Goal: Task Accomplishment & Management: Use online tool/utility

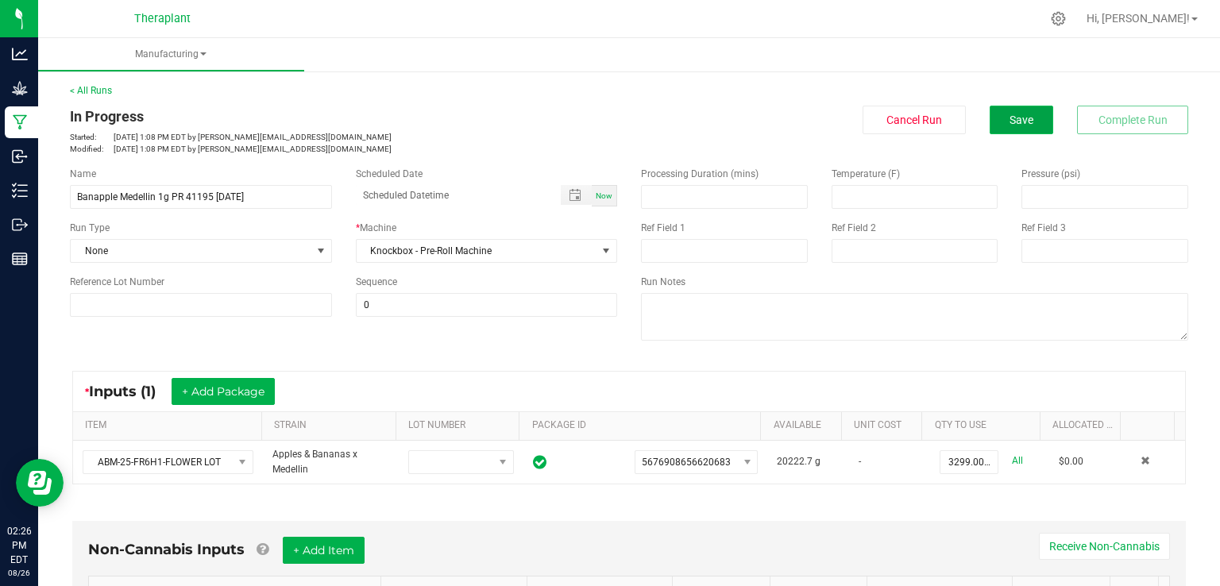
click at [1025, 112] on button "Save" at bounding box center [1022, 120] width 64 height 29
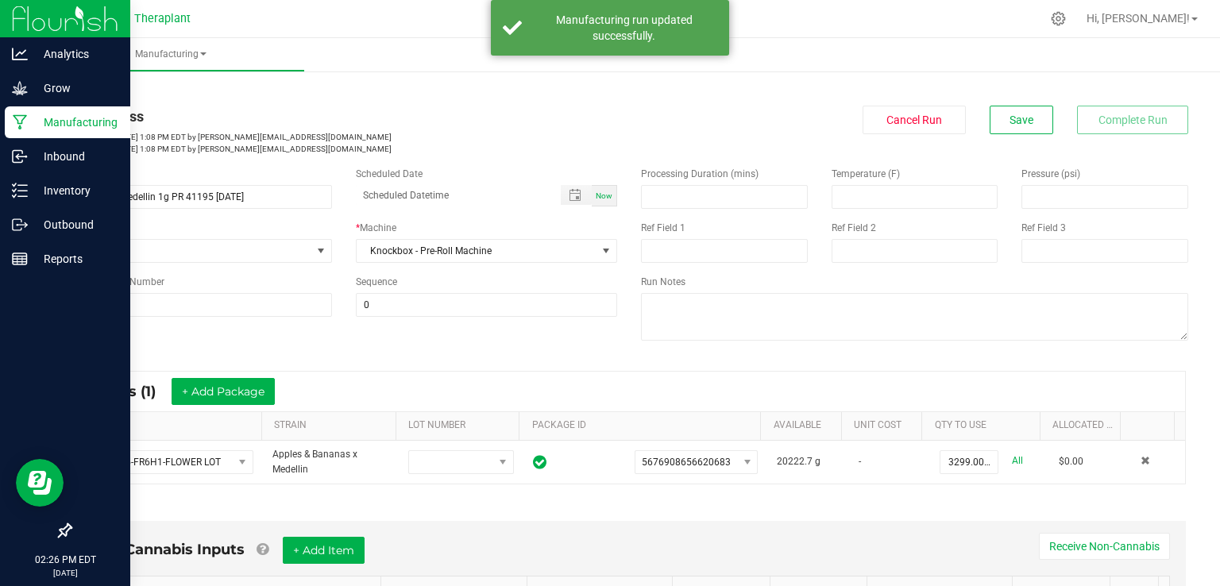
click at [22, 123] on icon at bounding box center [20, 122] width 15 height 16
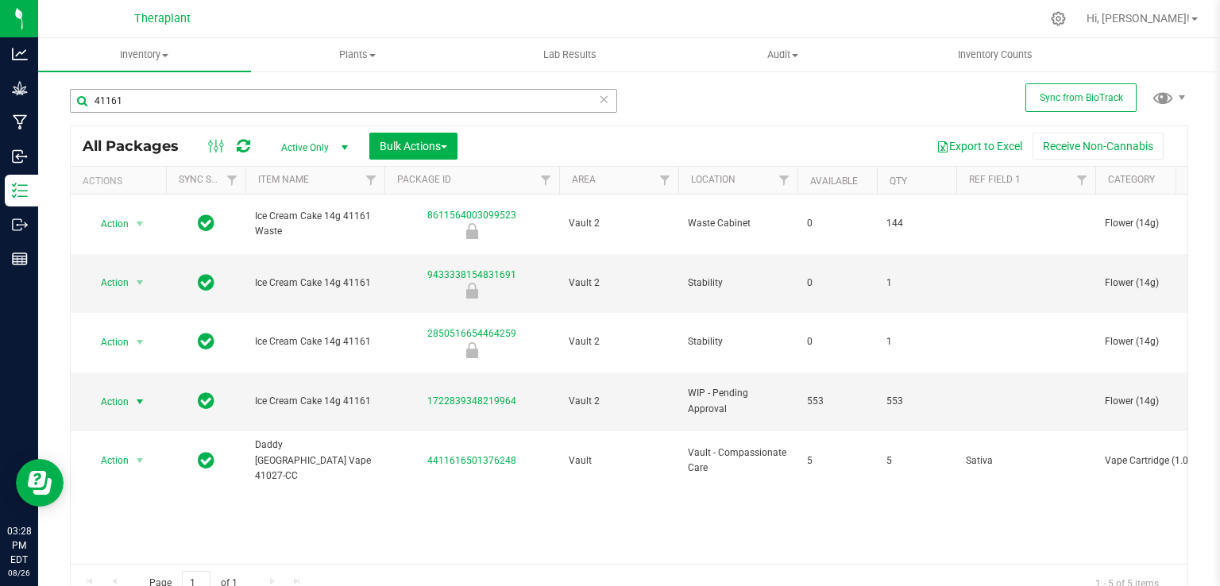
click at [145, 112] on div "41161" at bounding box center [343, 101] width 547 height 24
click at [135, 97] on input "41161" at bounding box center [343, 101] width 547 height 24
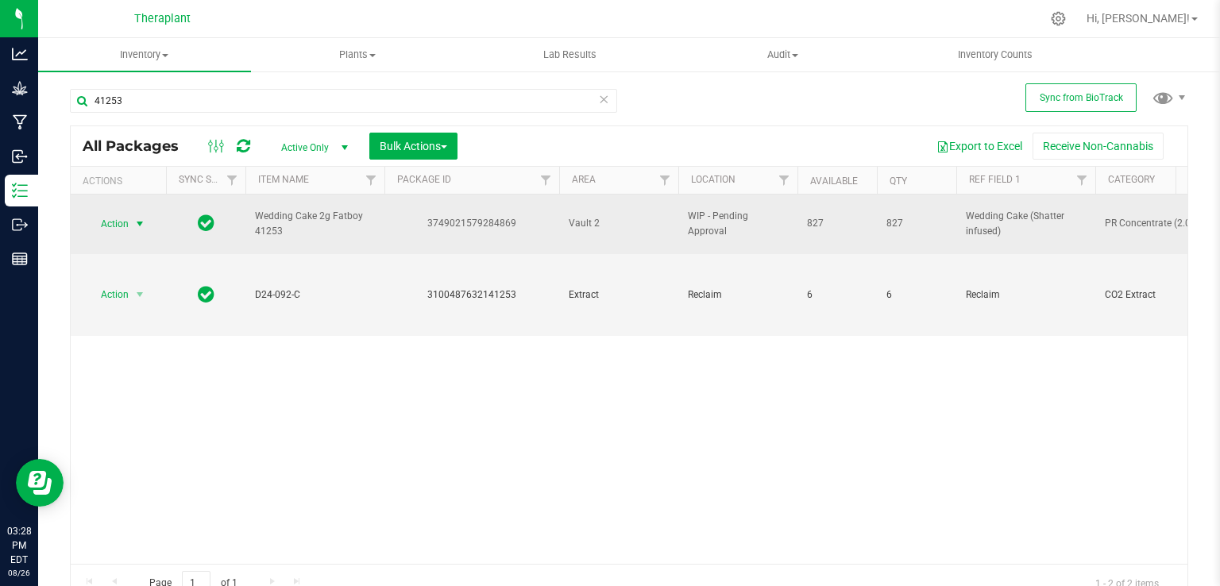
click at [137, 218] on span "select" at bounding box center [139, 224] width 13 height 13
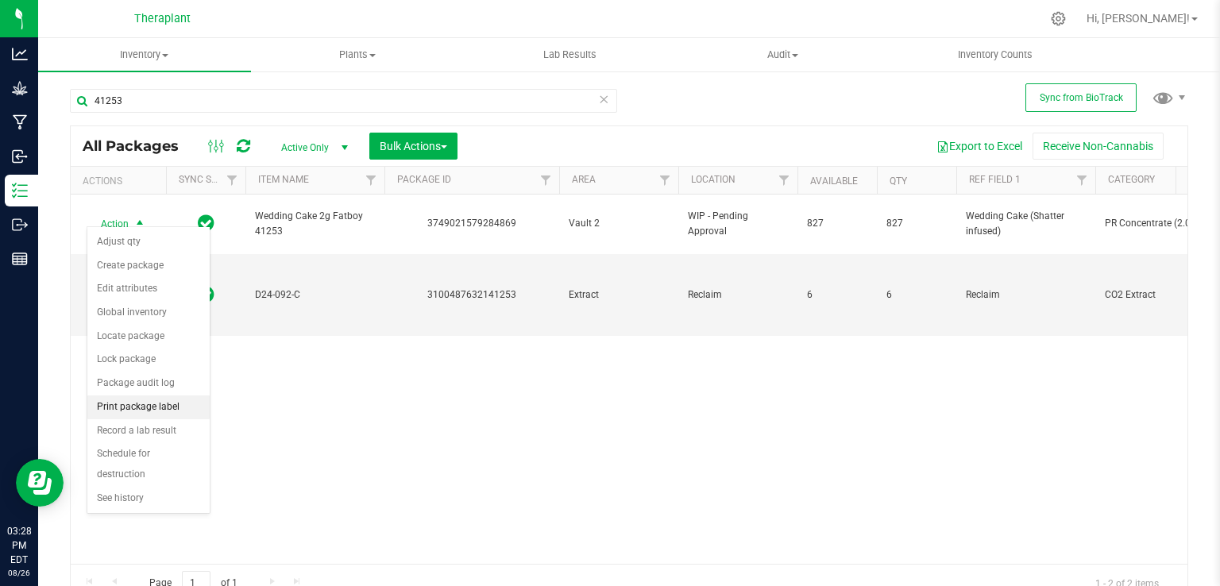
click at [154, 411] on li "Print package label" at bounding box center [148, 408] width 122 height 24
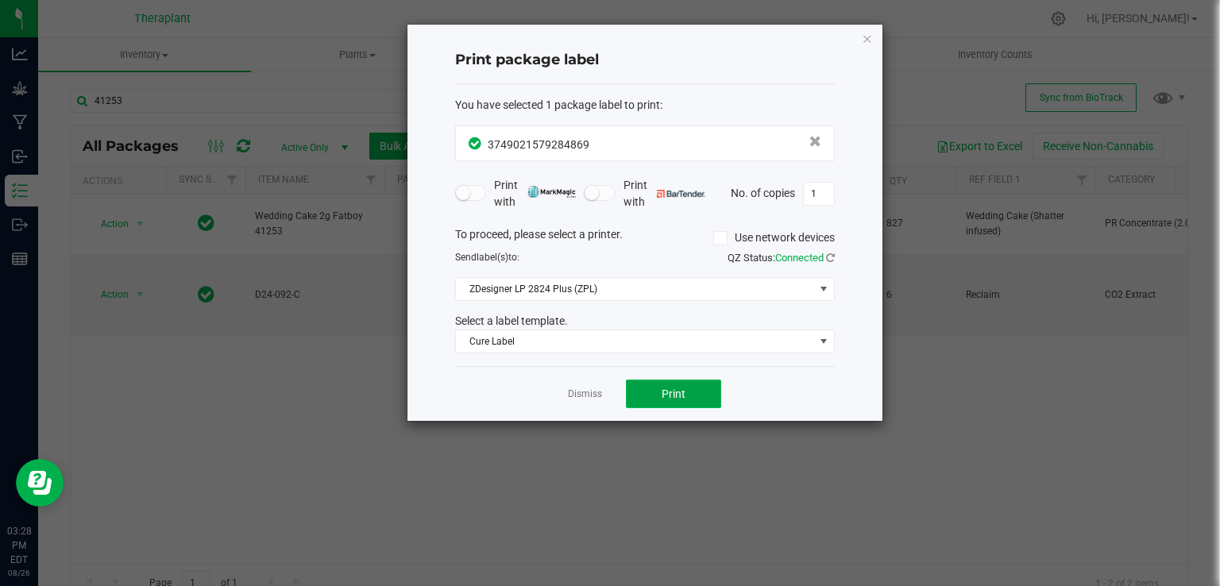
click at [697, 395] on button "Print" at bounding box center [673, 394] width 95 height 29
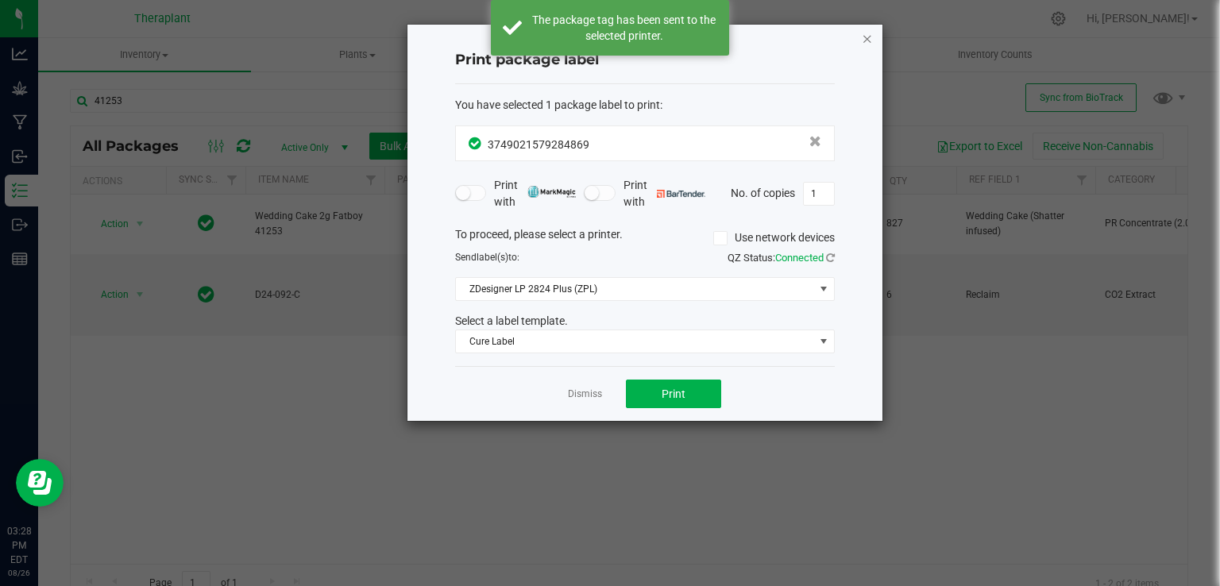
click at [868, 43] on icon "button" at bounding box center [867, 38] width 11 height 19
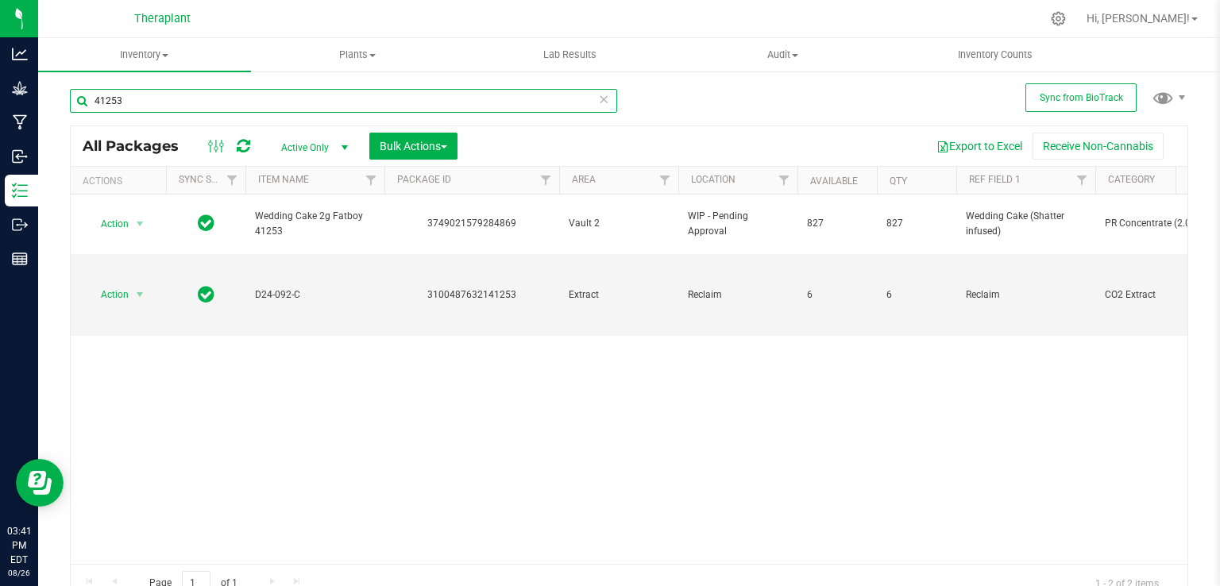
click at [267, 103] on input "41253" at bounding box center [343, 101] width 547 height 24
type input "4"
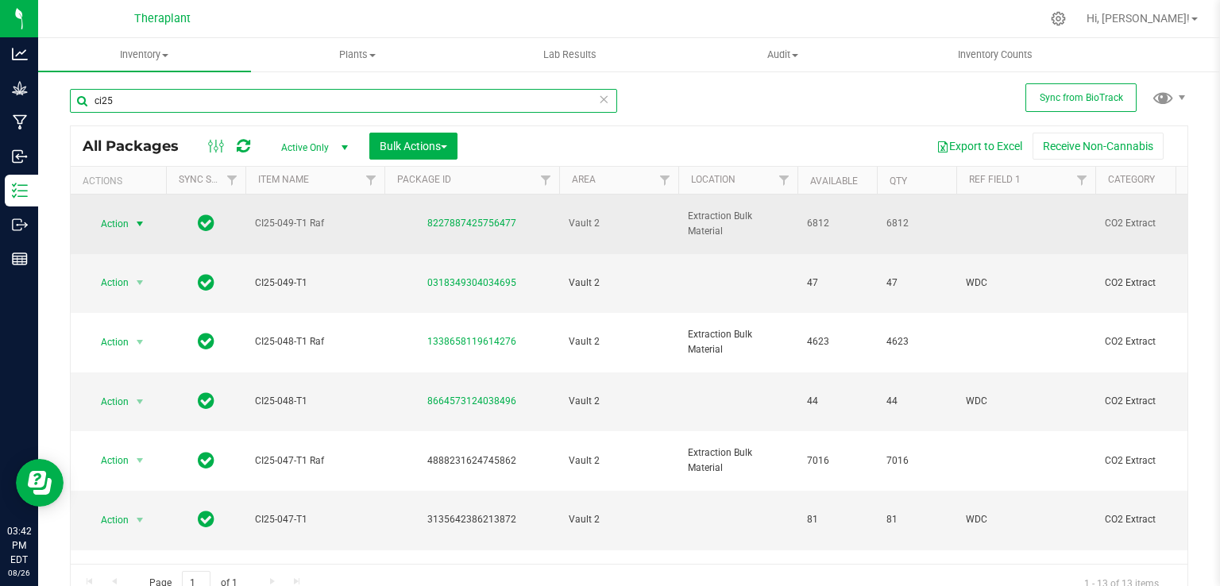
type input "ci25"
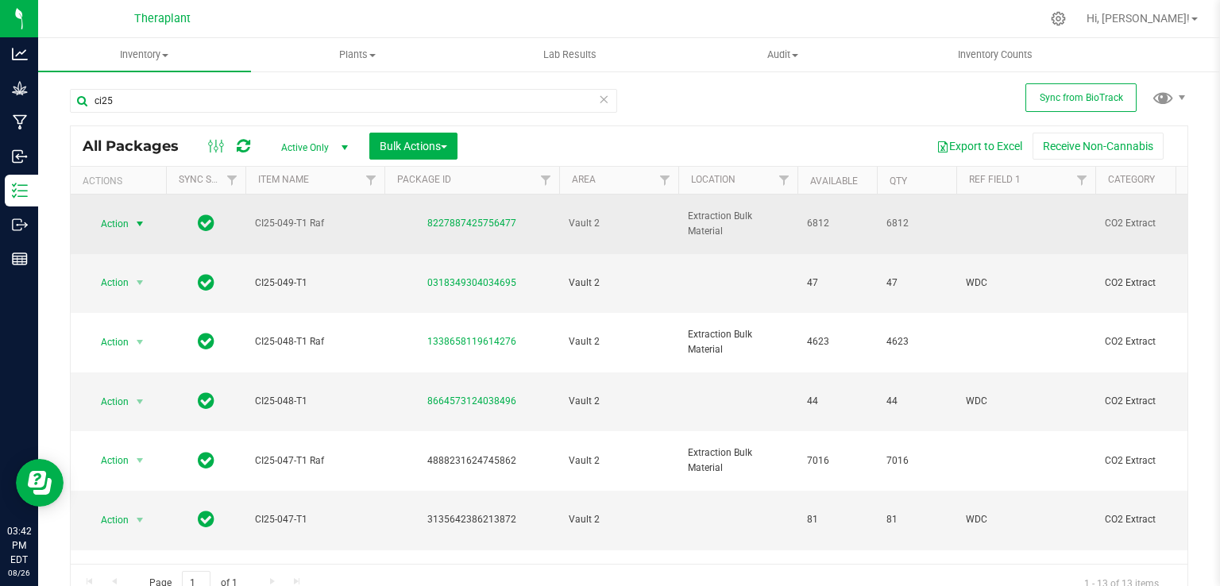
click at [105, 222] on span "Action" at bounding box center [108, 224] width 43 height 22
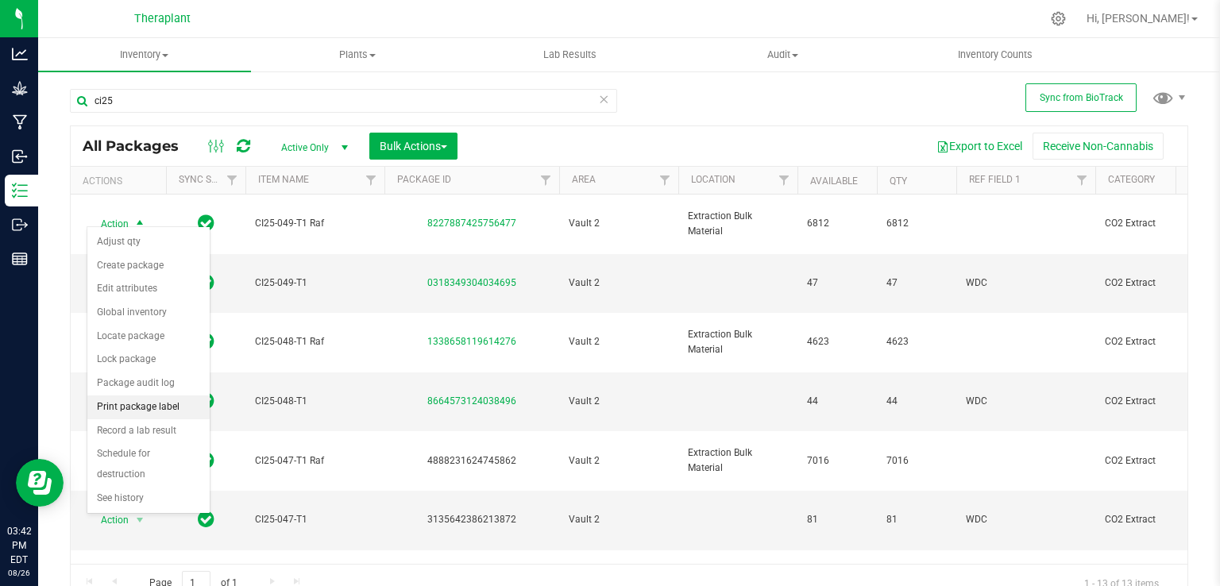
click at [158, 409] on li "Print package label" at bounding box center [148, 408] width 122 height 24
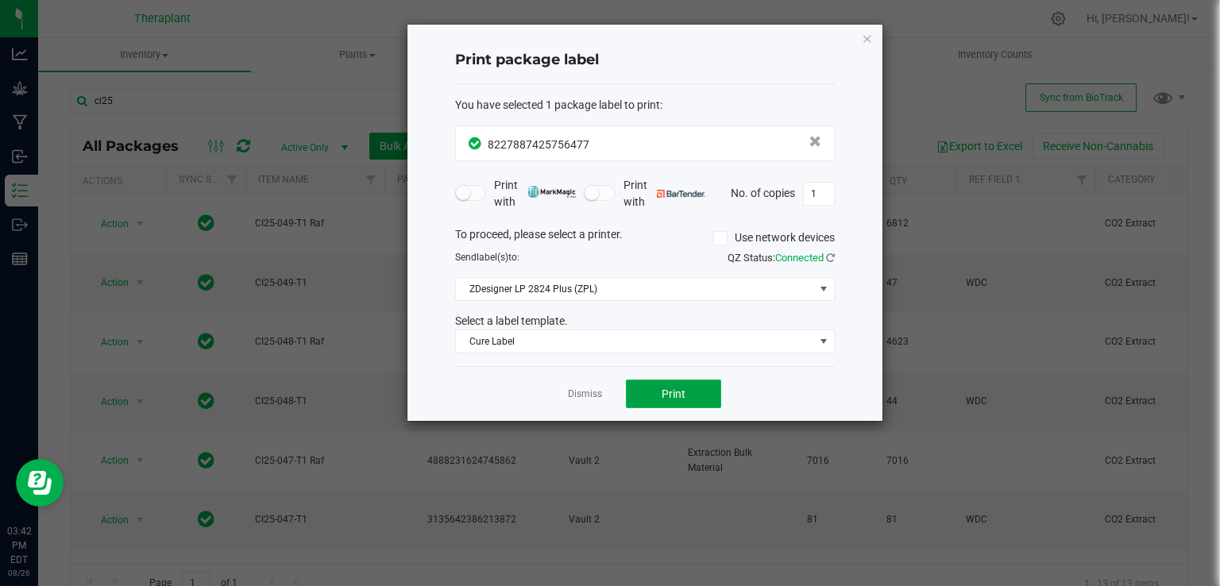
click at [704, 393] on button "Print" at bounding box center [673, 394] width 95 height 29
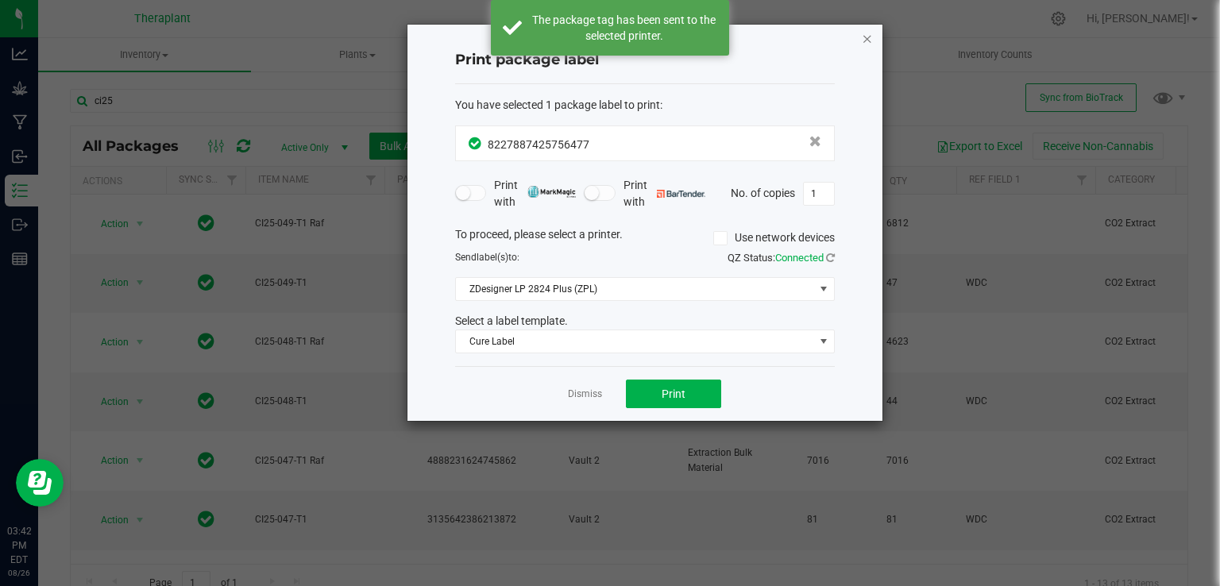
click at [862, 34] on icon "button" at bounding box center [867, 38] width 11 height 19
